Goal: Task Accomplishment & Management: Complete application form

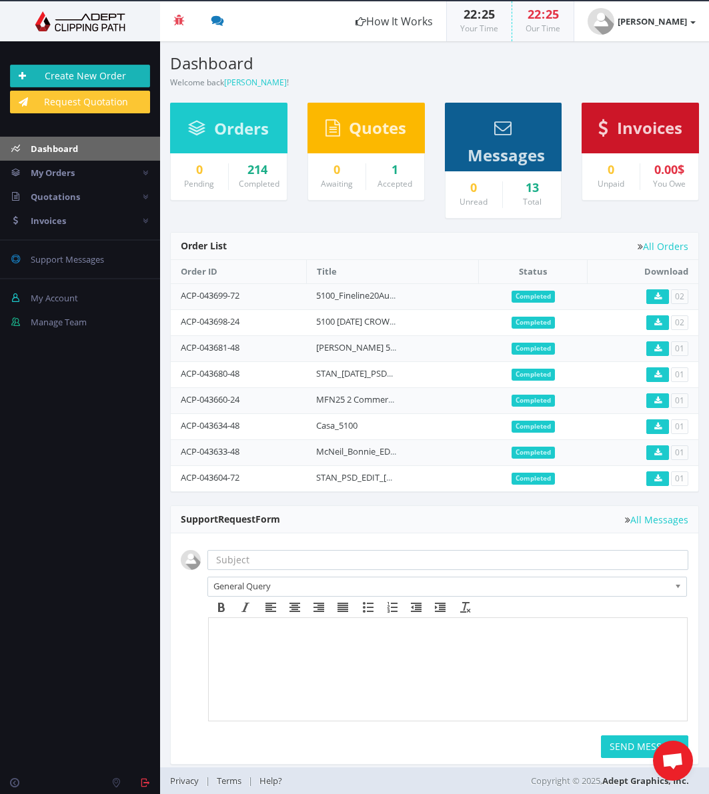
click at [72, 71] on link "Create New Order" at bounding box center [80, 76] width 140 height 23
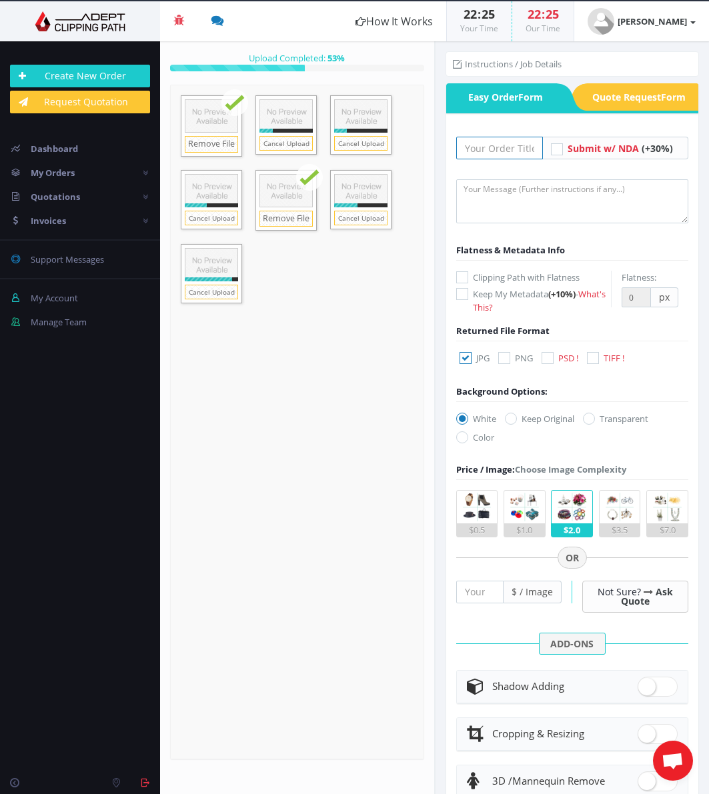
click at [499, 147] on input "text" at bounding box center [499, 148] width 87 height 23
type input "5100 Headshots [DATE]"
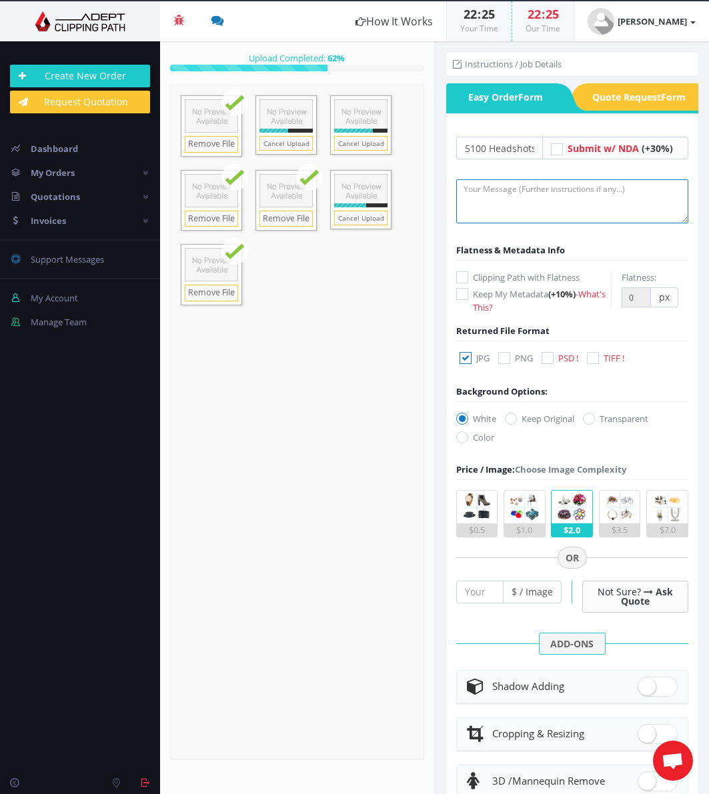
click at [561, 199] on textarea at bounding box center [572, 201] width 233 height 44
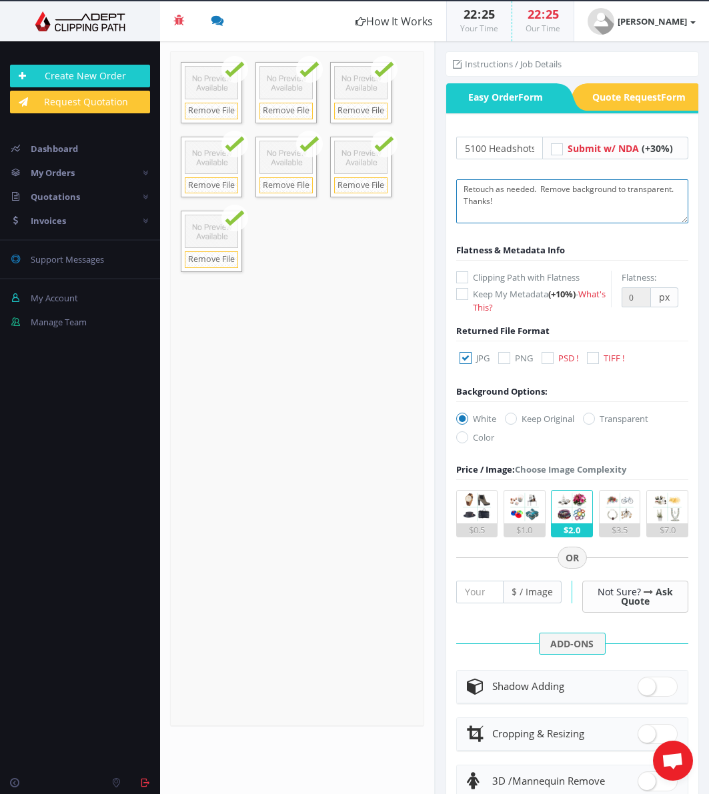
type textarea "Retouch as needed. Remove background to transparent. Thanks!"
drag, startPoint x: 554, startPoint y: 356, endPoint x: 525, endPoint y: 369, distance: 31.6
click at [552, 357] on icon at bounding box center [547, 358] width 12 height 12
click at [552, 357] on input "PSD !" at bounding box center [549, 358] width 9 height 9
checkbox input "true"
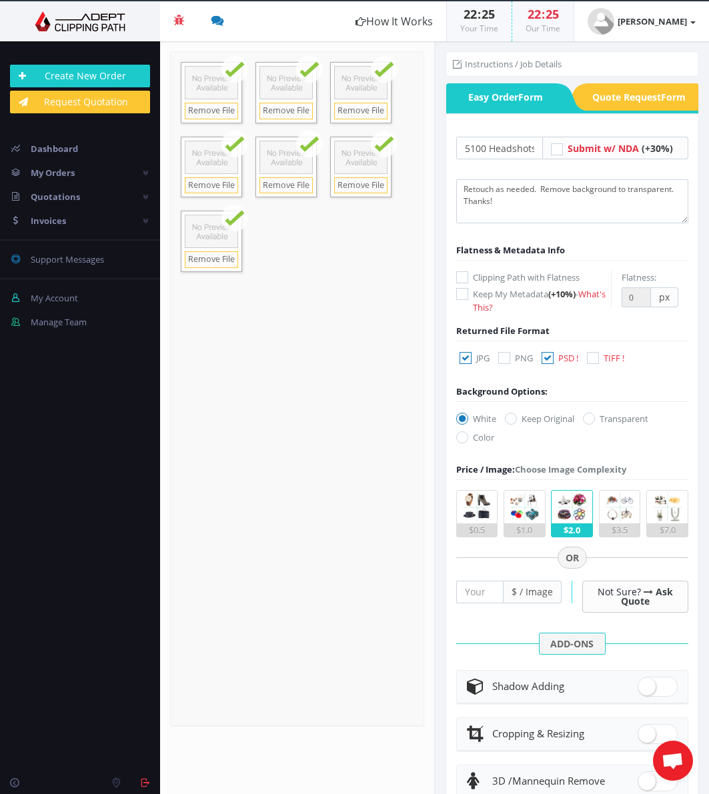
click at [462, 356] on icon at bounding box center [465, 358] width 12 height 12
click at [463, 356] on input "JPG" at bounding box center [467, 358] width 9 height 9
checkbox input "false"
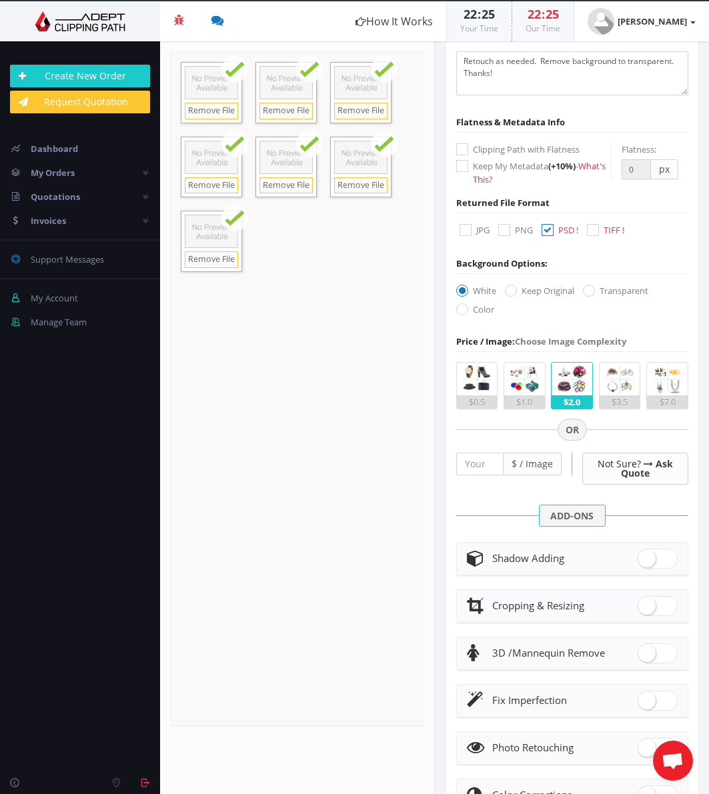
scroll to position [129, 0]
click at [595, 288] on icon at bounding box center [589, 290] width 12 height 12
click at [595, 288] on input "Transparent" at bounding box center [590, 290] width 9 height 9
radio input "true"
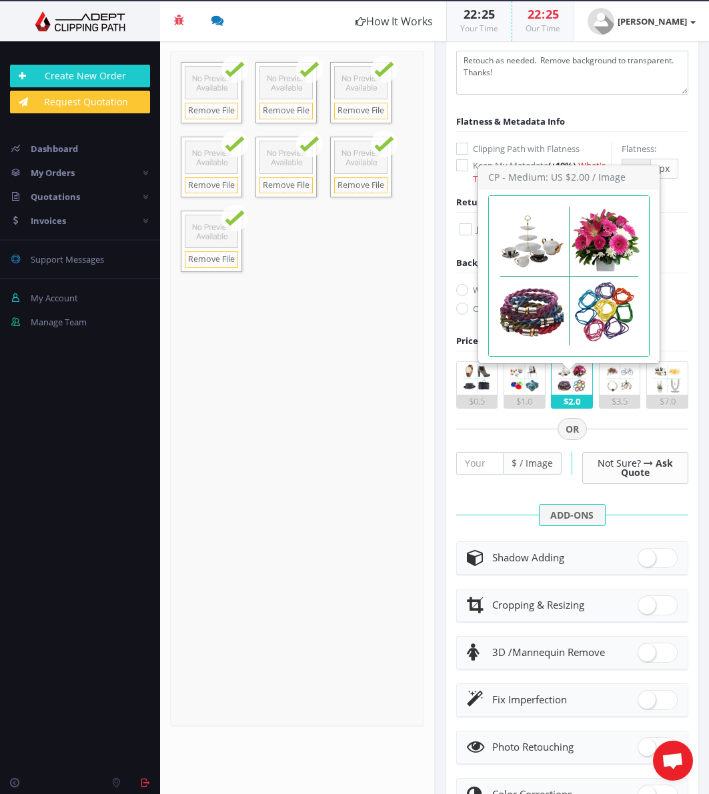
click at [567, 385] on img at bounding box center [572, 378] width 33 height 33
click at [0, 0] on input "$2.0" at bounding box center [0, 0] width 0 height 0
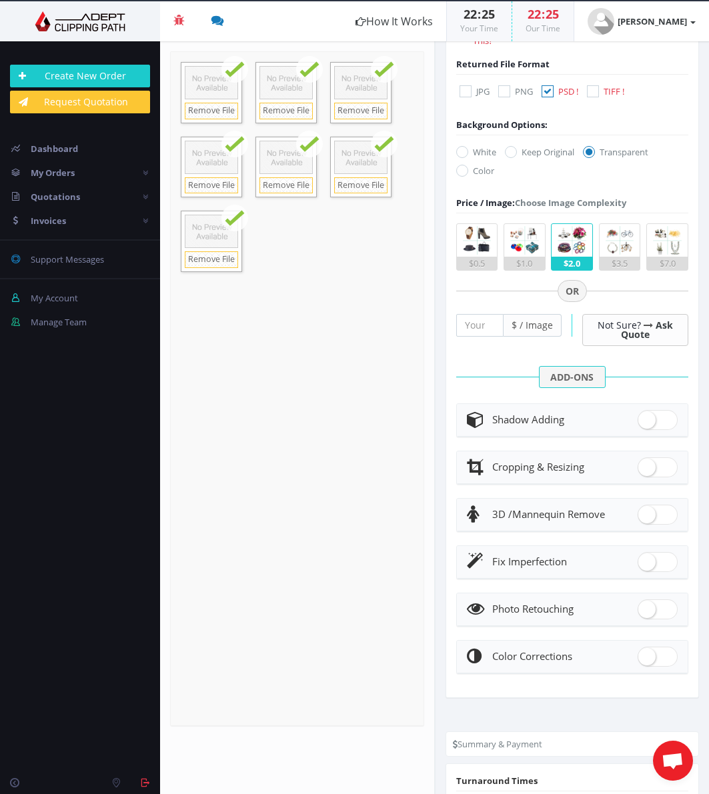
scroll to position [268, 0]
click at [649, 604] on span at bounding box center [658, 608] width 40 height 20
click at [646, 604] on input "checkbox" at bounding box center [642, 605] width 9 height 9
checkbox input "true"
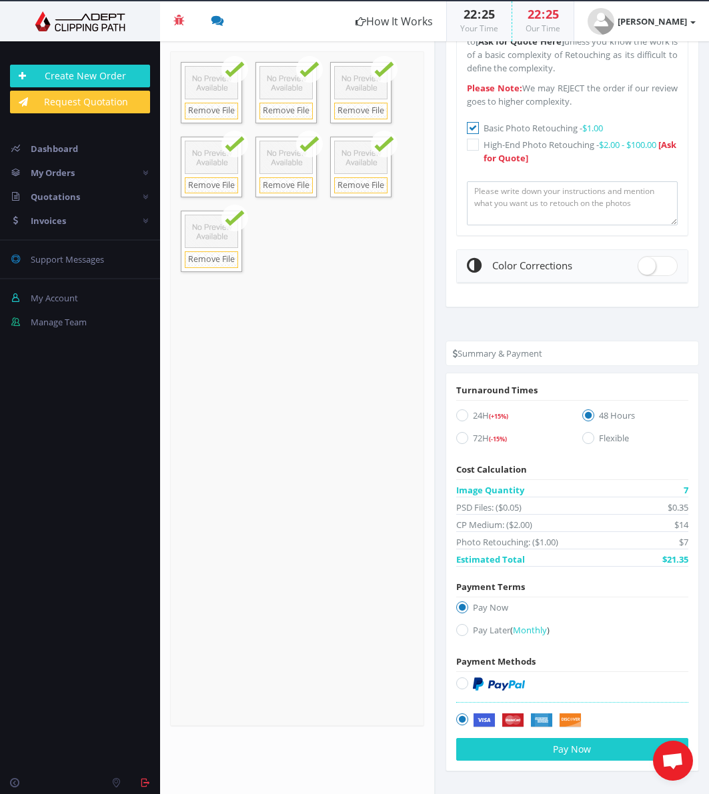
scroll to position [881, 0]
click at [590, 747] on button "Pay Now" at bounding box center [572, 750] width 233 height 23
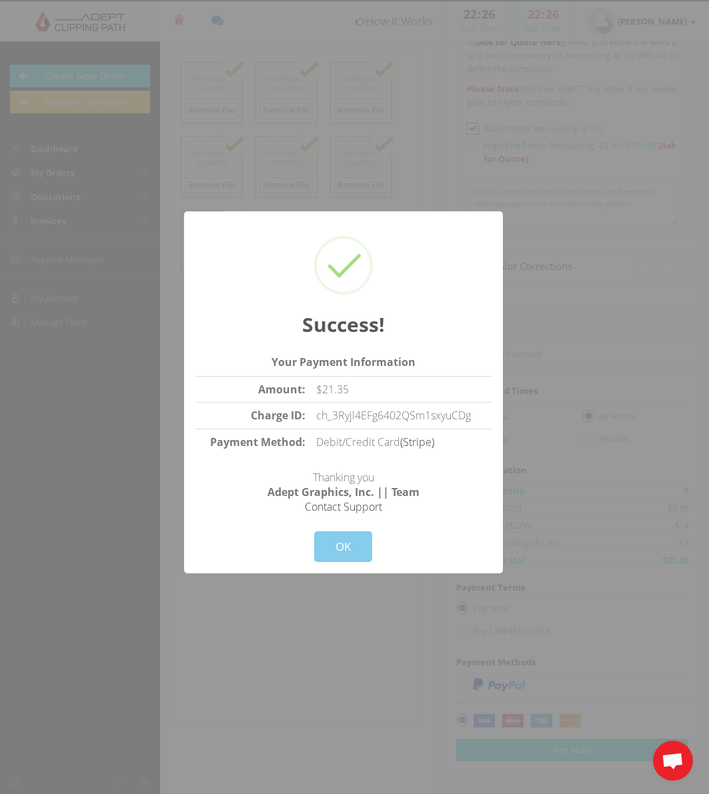
click at [343, 541] on button "OK" at bounding box center [343, 546] width 58 height 31
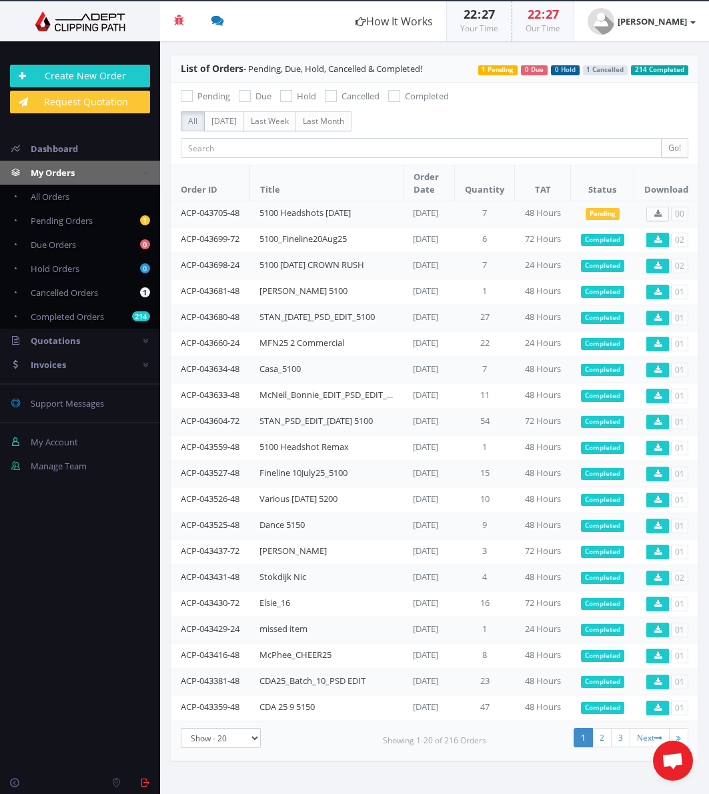
drag, startPoint x: 49, startPoint y: 361, endPoint x: 41, endPoint y: 361, distance: 8.0
click at [49, 361] on span "Invoices" at bounding box center [48, 365] width 35 height 12
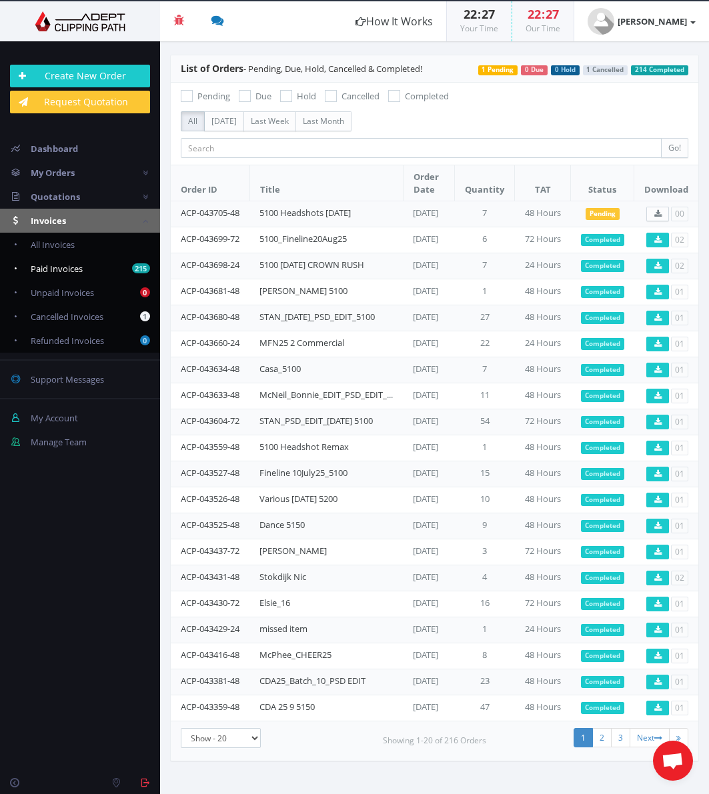
click at [60, 267] on span "Paid Invoices" at bounding box center [57, 269] width 52 height 12
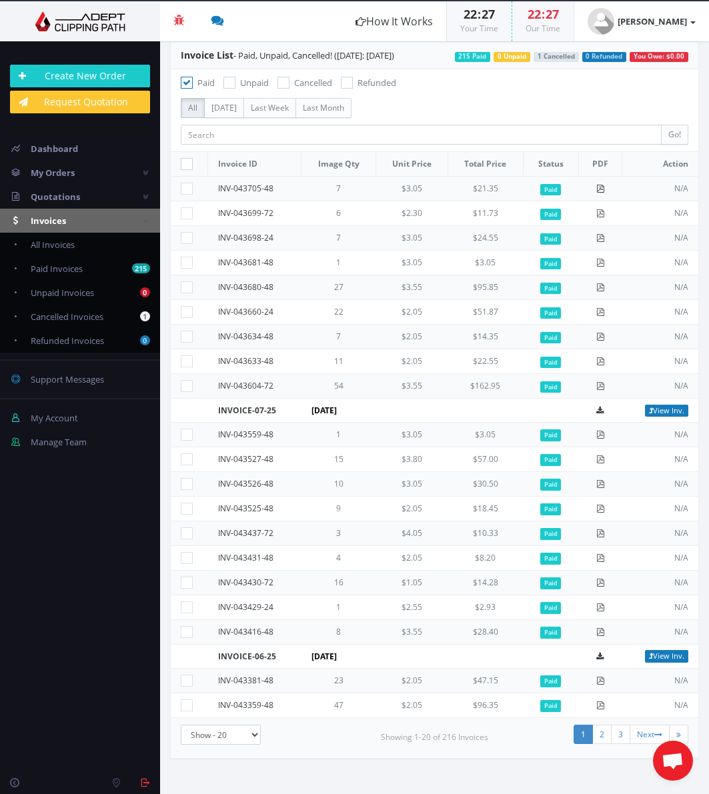
click at [598, 189] on icon at bounding box center [600, 189] width 8 height 8
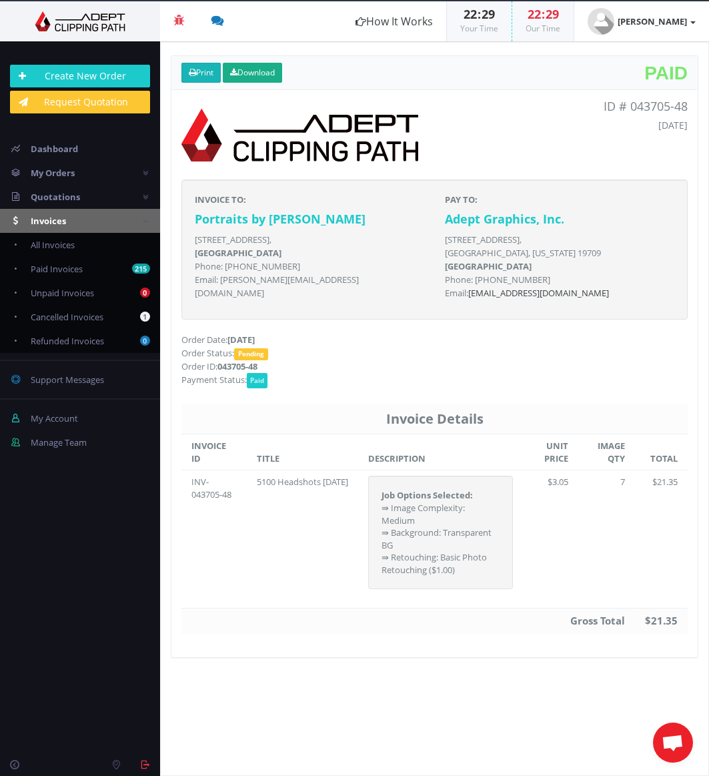
click at [201, 74] on link "Print" at bounding box center [200, 73] width 39 height 20
